Goal: Task Accomplishment & Management: Complete application form

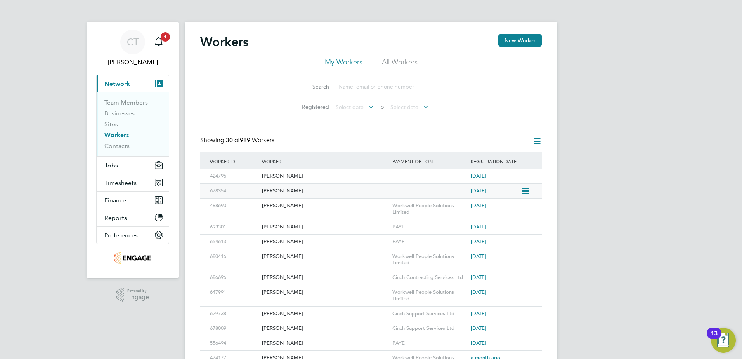
click at [274, 191] on div "[PERSON_NAME]" at bounding box center [325, 191] width 130 height 14
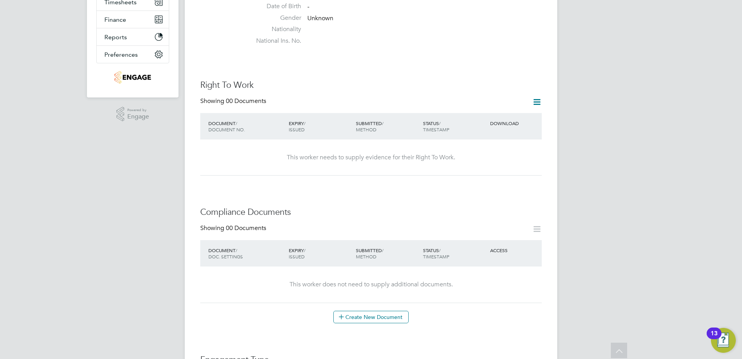
scroll to position [155, 0]
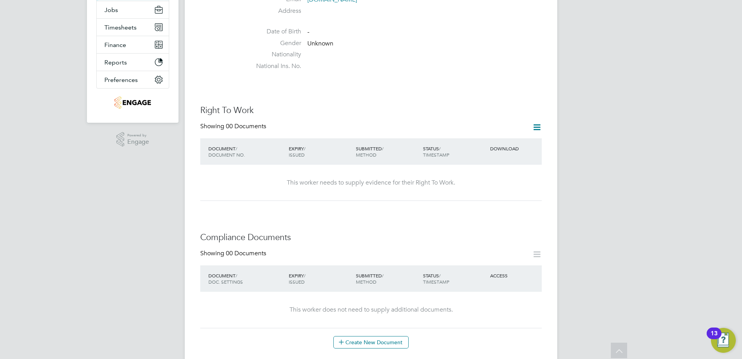
click at [535, 122] on icon at bounding box center [537, 127] width 10 height 10
click at [477, 136] on li "Add Right To Work Document" at bounding box center [494, 137] width 94 height 11
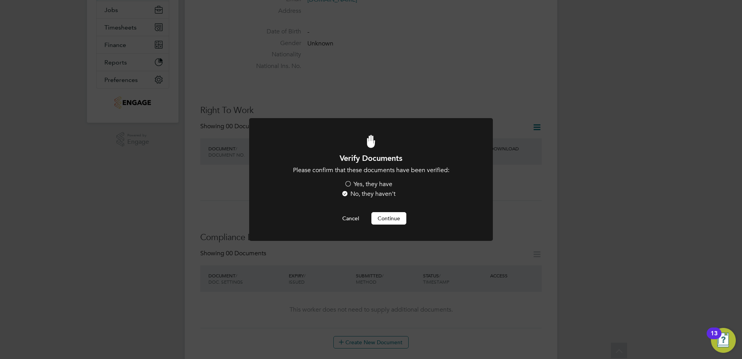
scroll to position [0, 0]
click at [349, 182] on label "Yes, they have" at bounding box center [368, 184] width 48 height 8
click at [0, 0] on input "Yes, they have" at bounding box center [0, 0] width 0 height 0
click at [390, 219] on button "Continue" at bounding box center [388, 218] width 35 height 12
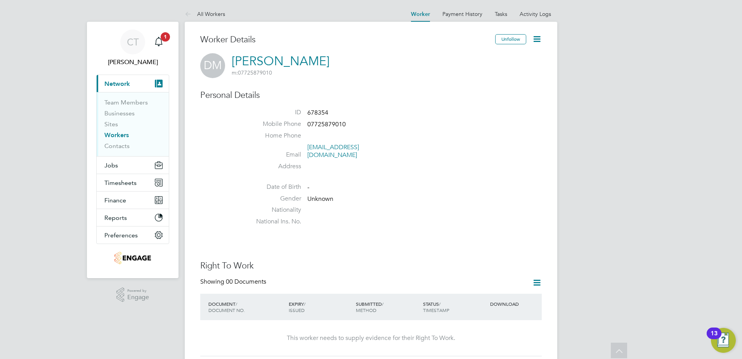
scroll to position [155, 0]
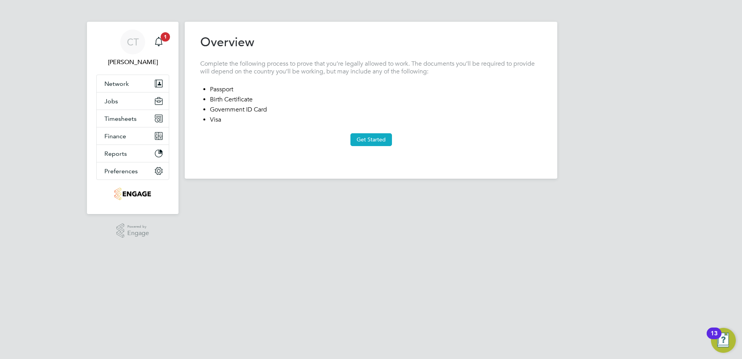
click at [376, 141] on button "Get Started" at bounding box center [371, 139] width 42 height 12
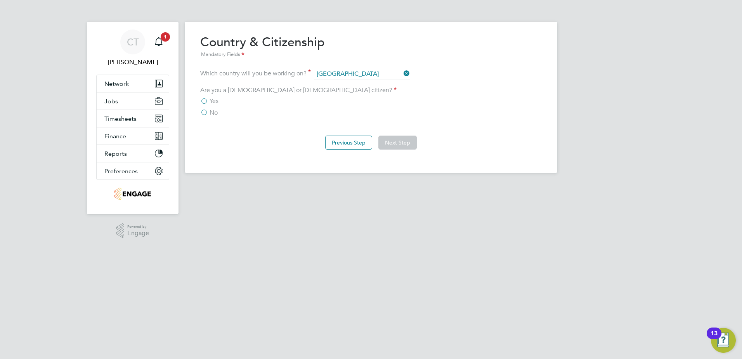
click at [203, 100] on label "Yes" at bounding box center [209, 101] width 18 height 8
click at [0, 0] on input "Yes" at bounding box center [0, 0] width 0 height 0
click at [407, 144] on button "Next Step" at bounding box center [397, 142] width 38 height 14
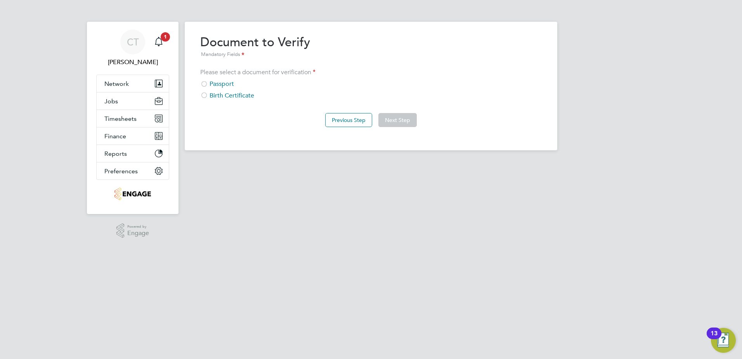
click at [203, 84] on div at bounding box center [204, 85] width 8 height 8
click at [390, 116] on button "Next Step" at bounding box center [397, 120] width 38 height 14
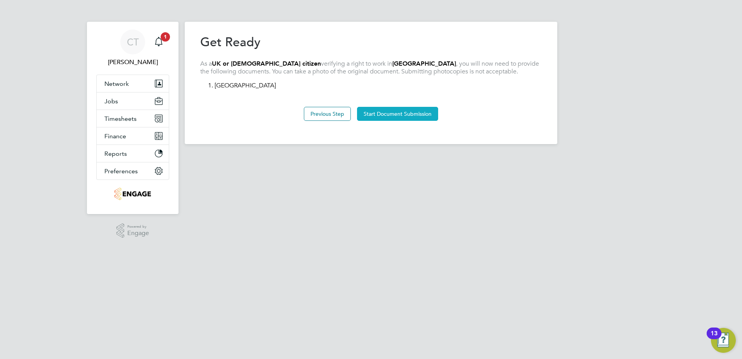
click at [404, 113] on button "Start Document Submission" at bounding box center [397, 114] width 81 height 14
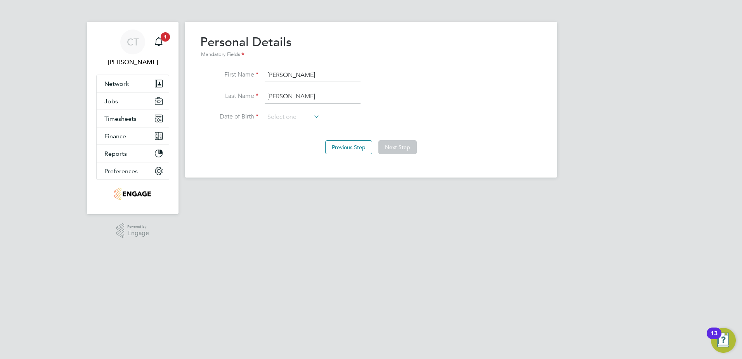
click at [312, 118] on icon at bounding box center [312, 116] width 0 height 11
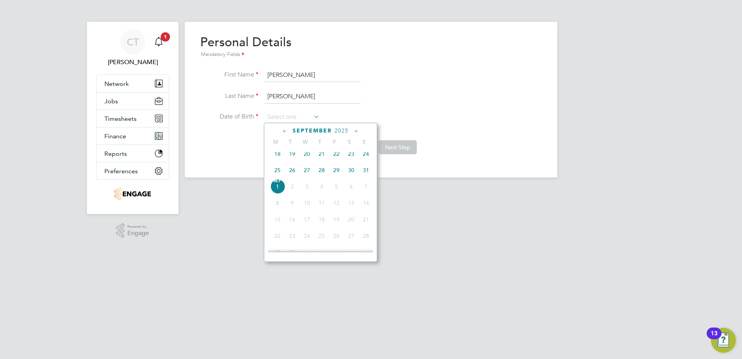
click at [345, 131] on span "2025" at bounding box center [342, 130] width 14 height 7
click at [344, 130] on span "2025" at bounding box center [342, 130] width 14 height 7
click at [344, 130] on div "August 2025" at bounding box center [320, 130] width 105 height 7
click at [342, 130] on span "2025" at bounding box center [335, 130] width 14 height 7
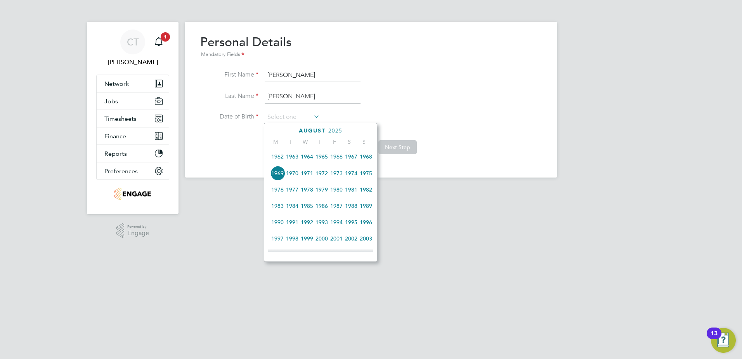
scroll to position [84, 0]
click at [318, 190] on span "1972" at bounding box center [321, 190] width 15 height 15
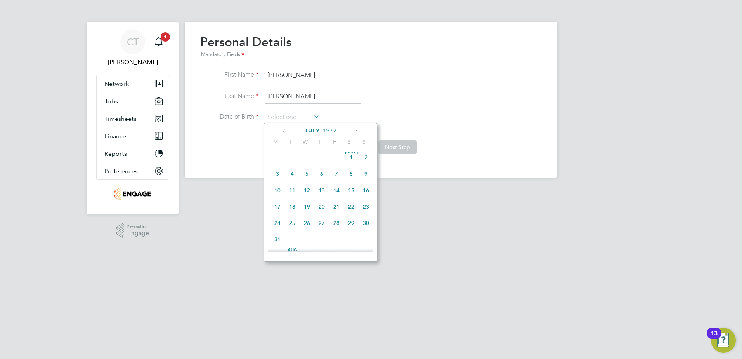
click at [285, 132] on icon at bounding box center [284, 131] width 7 height 9
click at [356, 130] on icon at bounding box center [355, 131] width 7 height 9
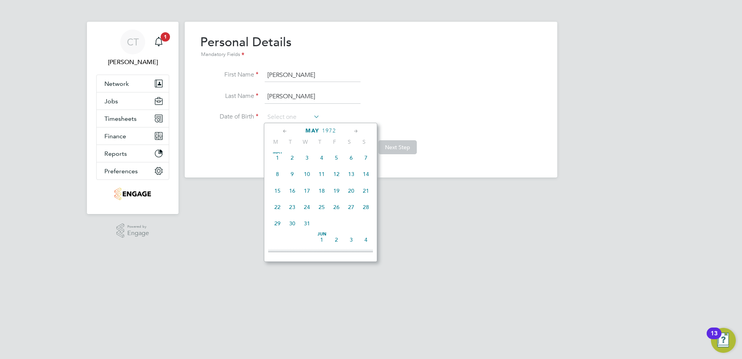
click at [278, 177] on span "8" at bounding box center [277, 174] width 15 height 15
type input "08 May 1972"
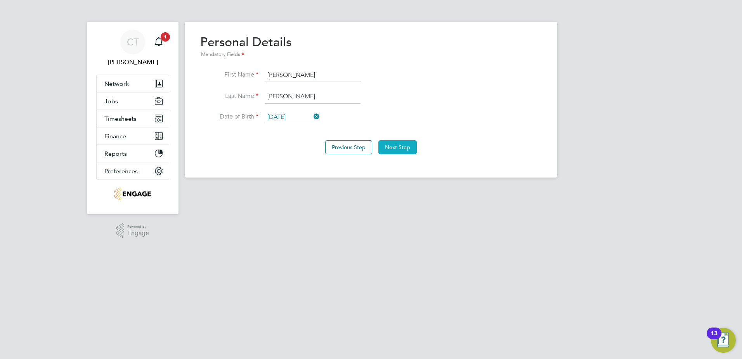
click at [408, 148] on button "Next Step" at bounding box center [397, 147] width 38 height 14
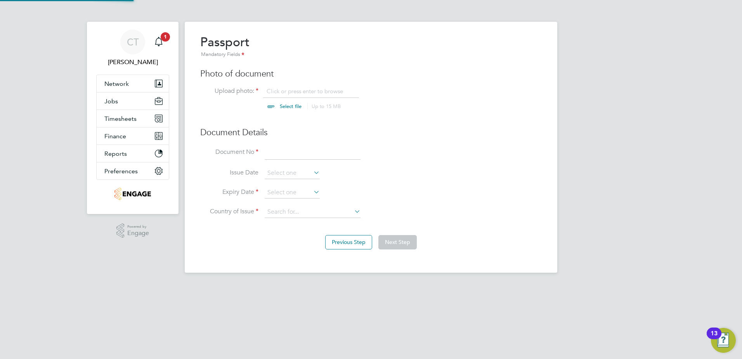
scroll to position [10, 96]
click at [293, 104] on input "file" at bounding box center [298, 98] width 122 height 23
type input "C:\fakepath\passport dm.jpg"
click at [353, 211] on icon at bounding box center [353, 211] width 0 height 11
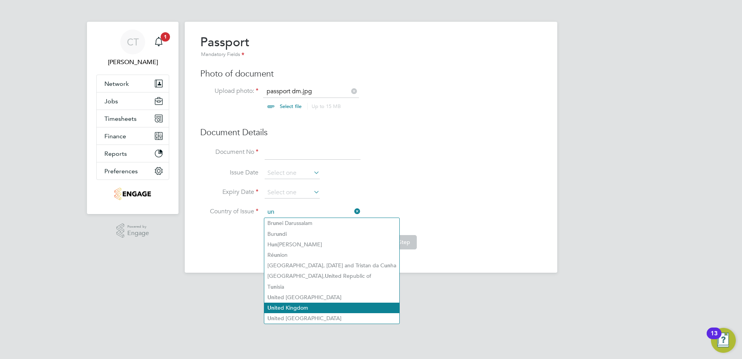
click at [305, 306] on li "Un ited Kingdom" at bounding box center [331, 307] width 135 height 10
type input "United Kingdom"
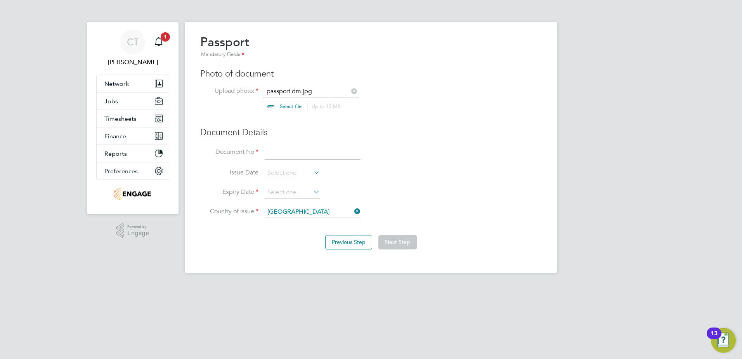
click at [312, 193] on icon at bounding box center [312, 191] width 0 height 11
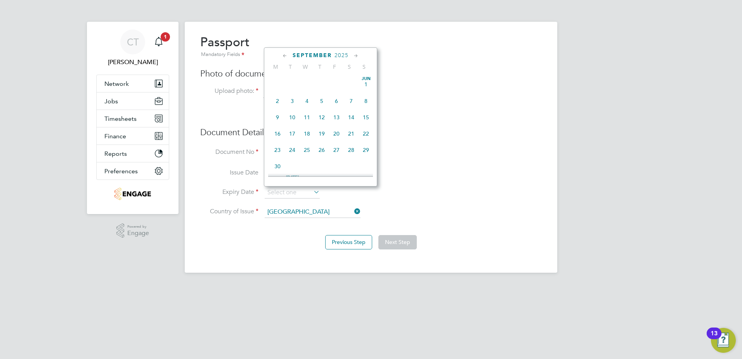
scroll to position [235, 0]
click at [345, 54] on span "2025" at bounding box center [342, 55] width 14 height 7
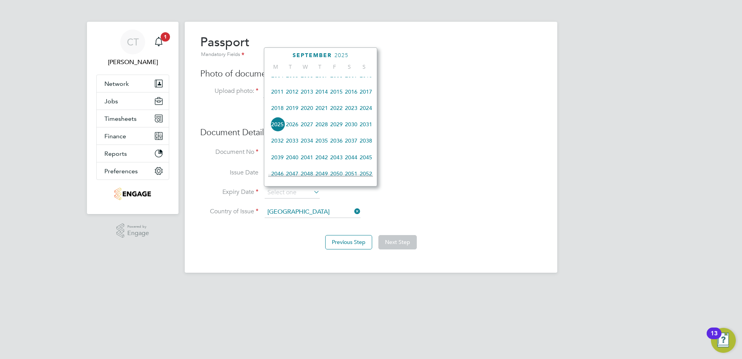
click at [331, 131] on span "2029" at bounding box center [336, 124] width 15 height 15
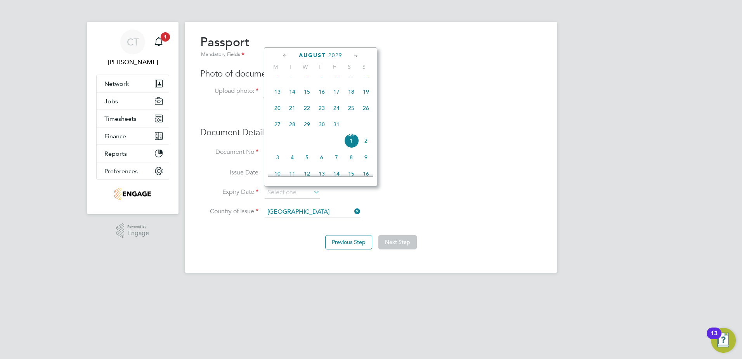
click at [338, 55] on span "2029" at bounding box center [335, 55] width 14 height 7
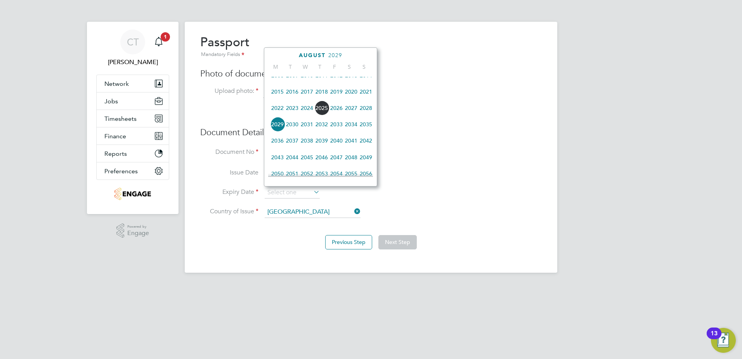
click at [368, 114] on span "2028" at bounding box center [366, 108] width 15 height 15
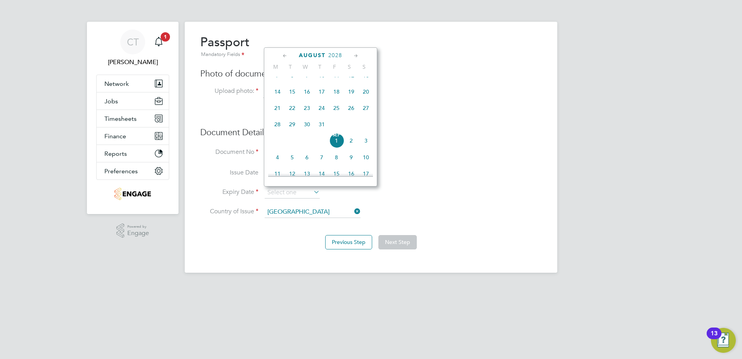
click at [286, 56] on icon at bounding box center [284, 56] width 7 height 9
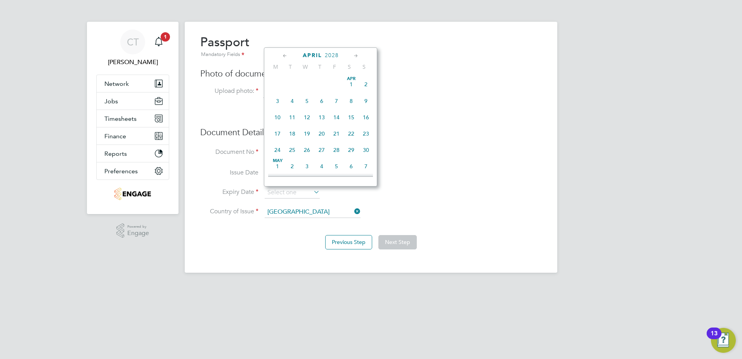
click at [286, 56] on icon at bounding box center [284, 56] width 7 height 9
click at [281, 149] on span "28" at bounding box center [277, 149] width 15 height 15
type input "28 Feb 2028"
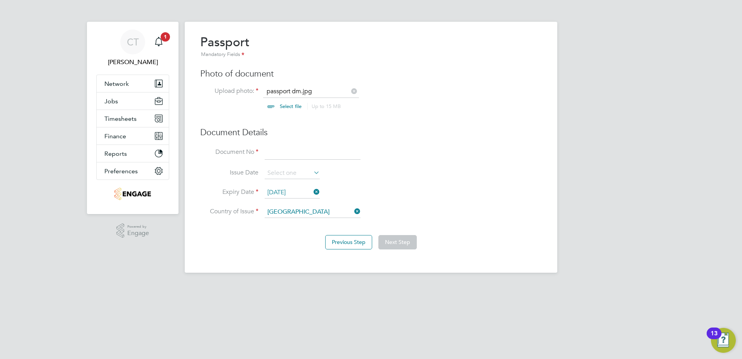
click at [287, 155] on input at bounding box center [313, 153] width 96 height 14
type input "552635122"
click at [406, 239] on button "Next Step" at bounding box center [397, 242] width 38 height 14
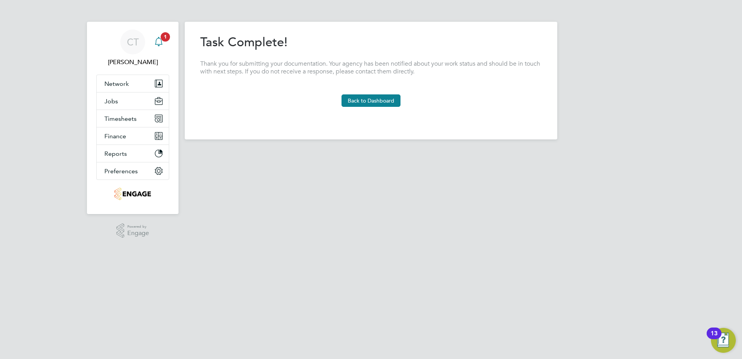
click at [164, 40] on span "1" at bounding box center [165, 36] width 9 height 9
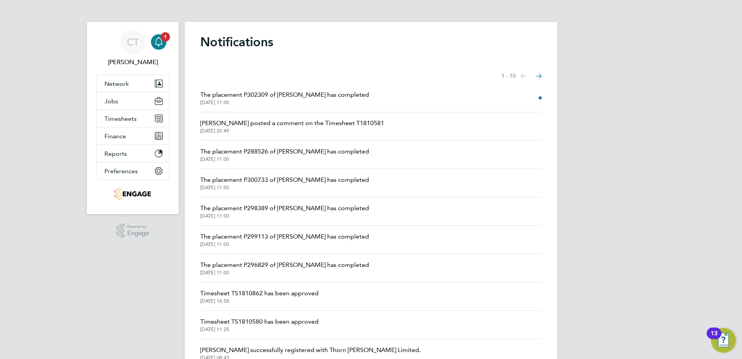
click at [341, 124] on span "James Archer posted a comment on the Timesheet T1810581" at bounding box center [292, 122] width 184 height 9
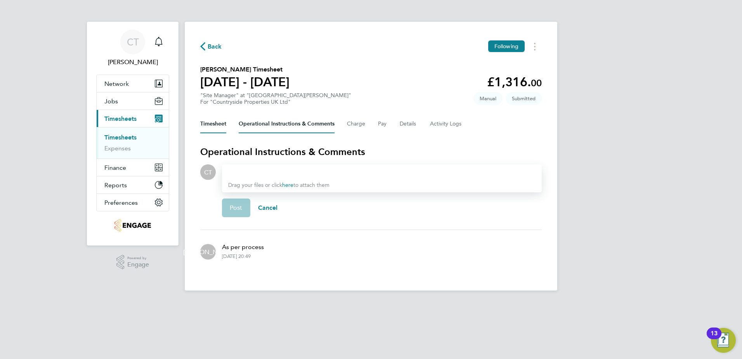
click at [209, 127] on button "Timesheet" at bounding box center [213, 123] width 26 height 19
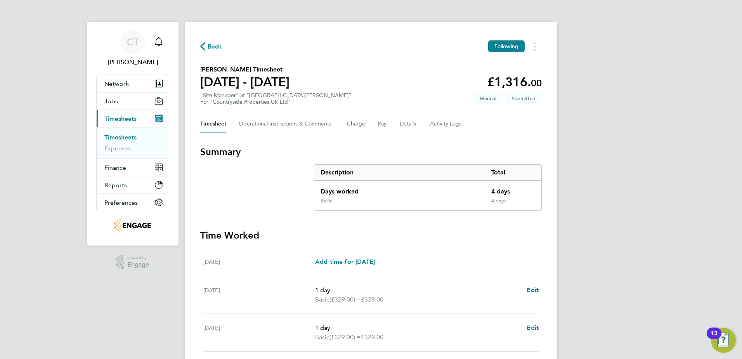
click at [215, 45] on span "Back" at bounding box center [215, 46] width 14 height 9
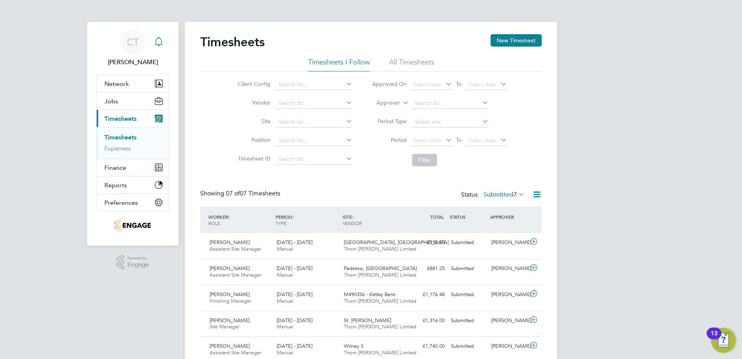
click at [163, 47] on div "Main navigation" at bounding box center [159, 42] width 16 height 16
